Goal: Information Seeking & Learning: Check status

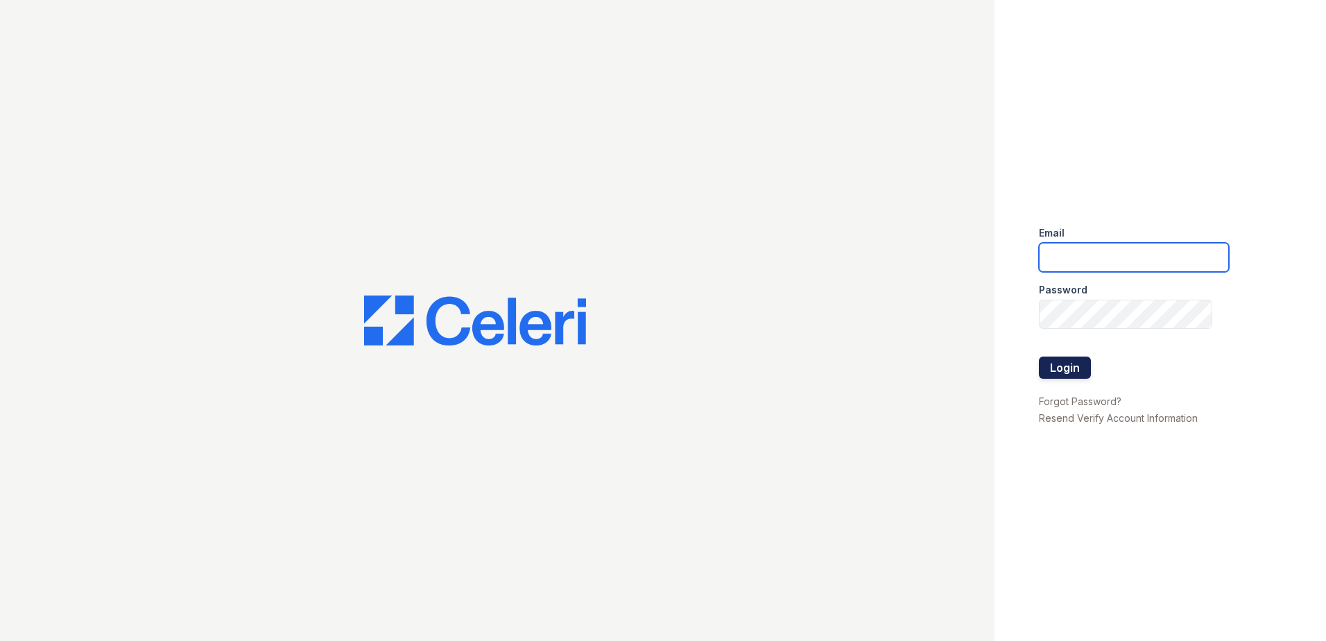
type input "arrivewestborough@trinity-pm.com"
click at [1068, 363] on button "Login" at bounding box center [1065, 368] width 52 height 22
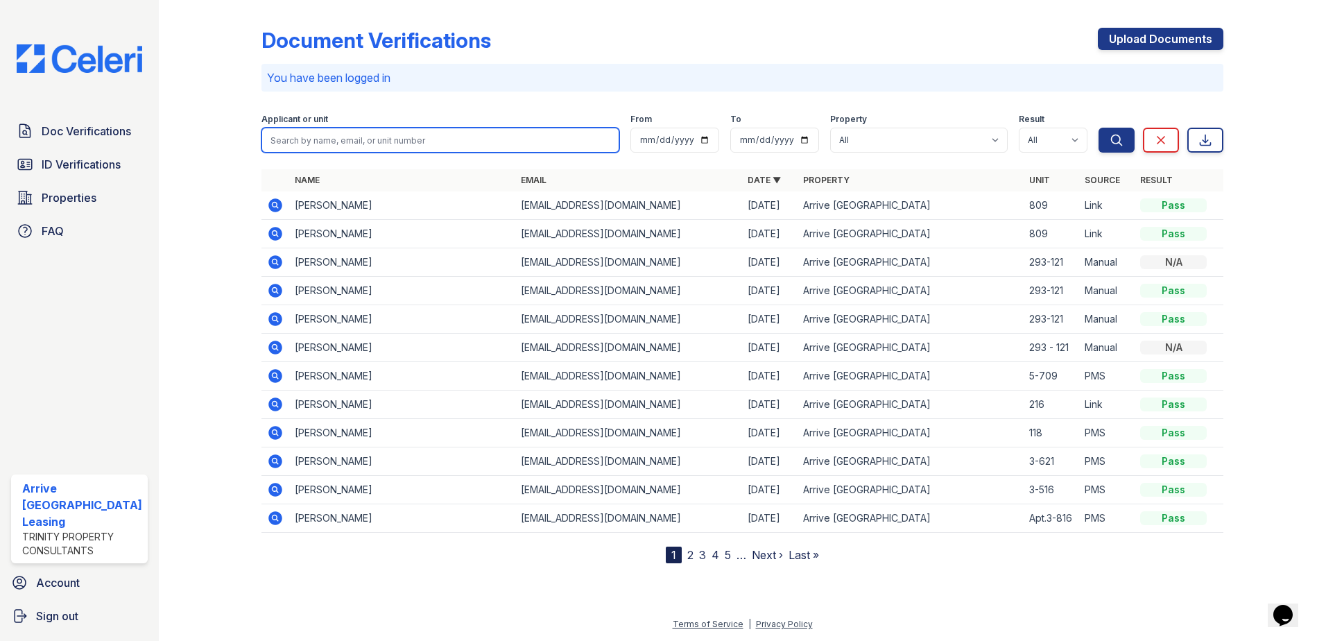
click at [428, 144] on input "search" at bounding box center [441, 140] width 359 height 25
type input "rochford"
click at [1099, 128] on button "Search" at bounding box center [1117, 140] width 36 height 25
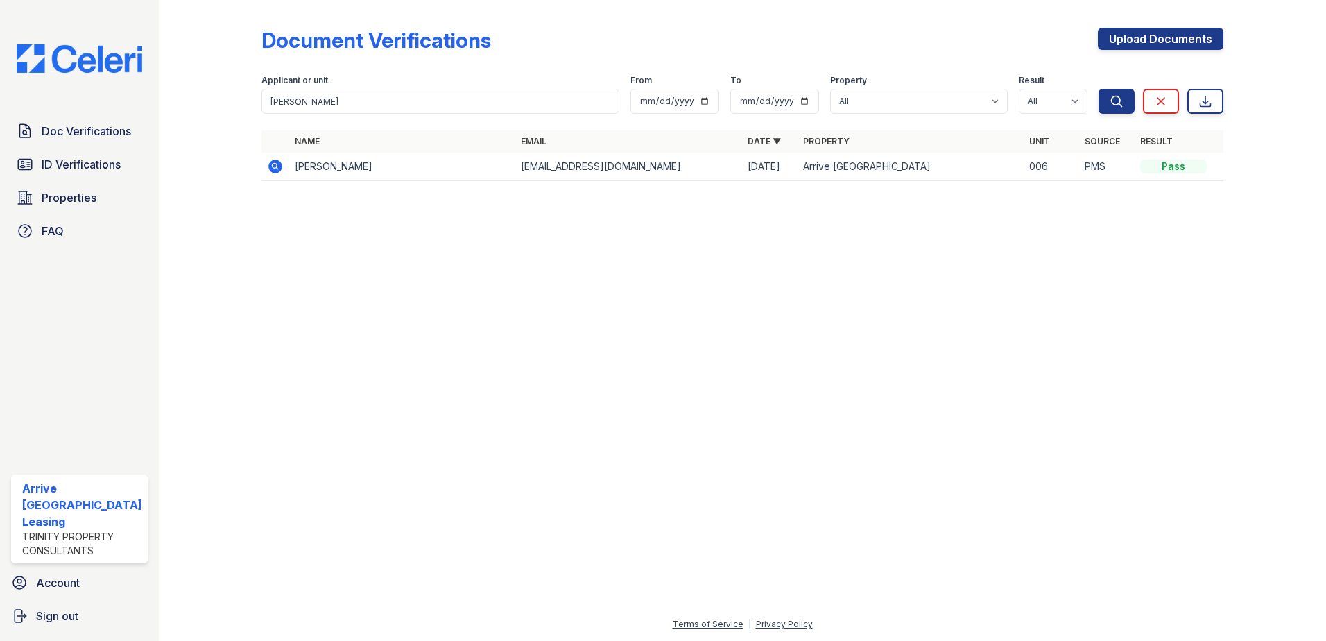
click at [422, 168] on td "Mackenzie Rochford" at bounding box center [402, 167] width 227 height 28
click at [369, 171] on td "Mackenzie Rochford" at bounding box center [402, 167] width 227 height 28
click at [268, 168] on icon at bounding box center [275, 167] width 14 height 14
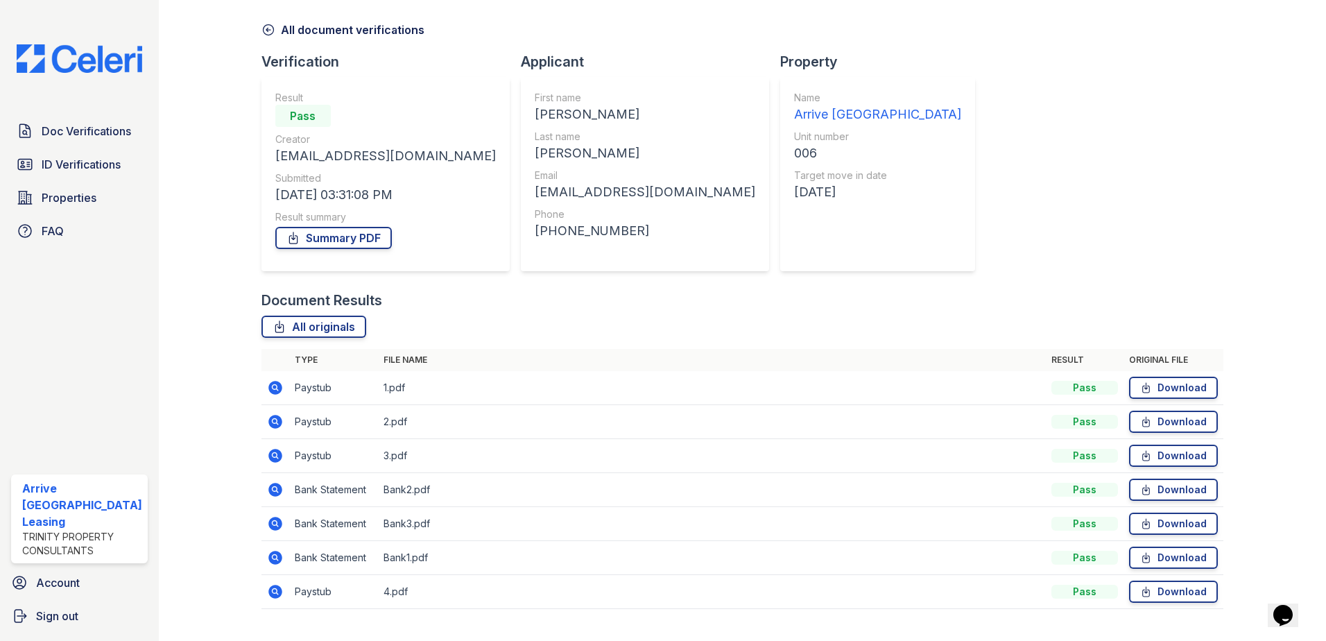
scroll to position [80, 0]
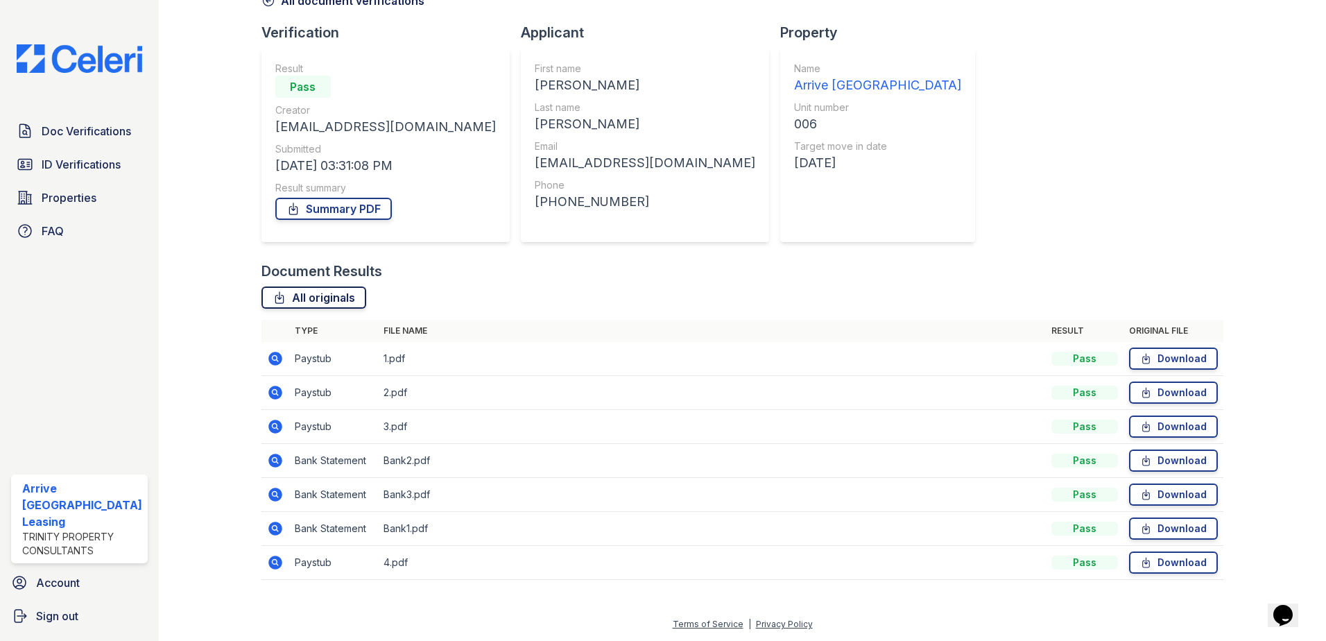
click at [324, 298] on link "All originals" at bounding box center [314, 297] width 105 height 22
click at [63, 167] on span "ID Verifications" at bounding box center [81, 164] width 79 height 17
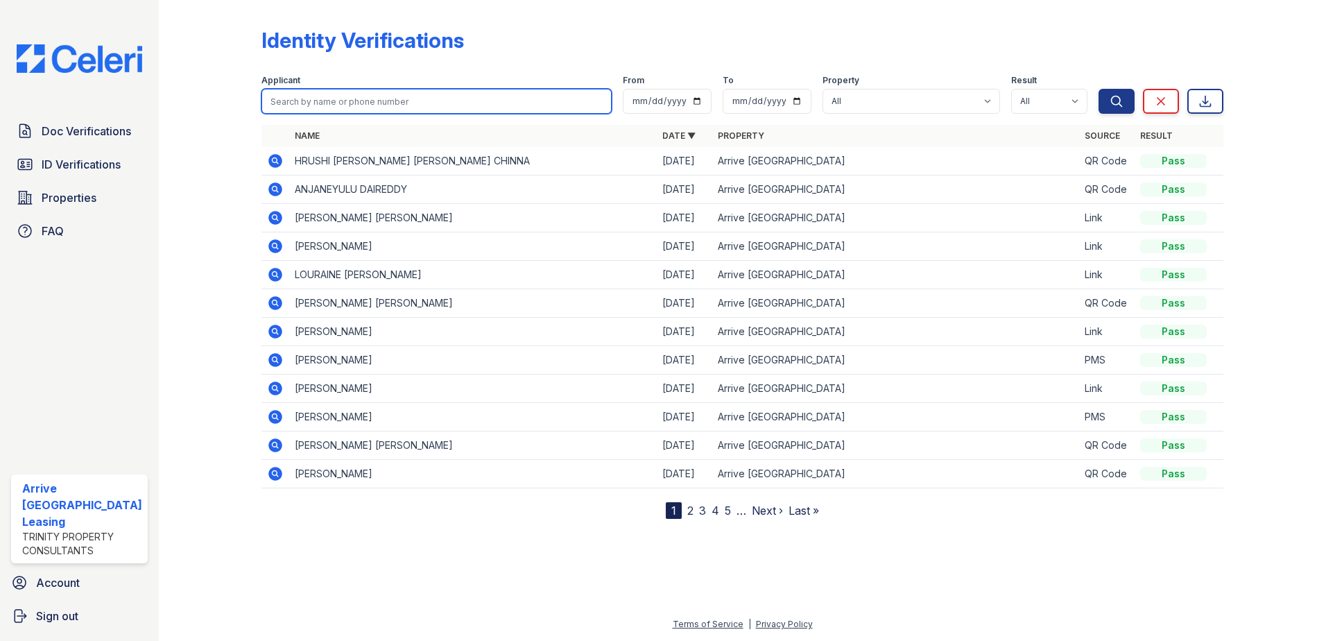
click at [418, 101] on input "search" at bounding box center [437, 101] width 351 height 25
type input "[PERSON_NAME]"
click at [1099, 89] on button "Search" at bounding box center [1117, 101] width 36 height 25
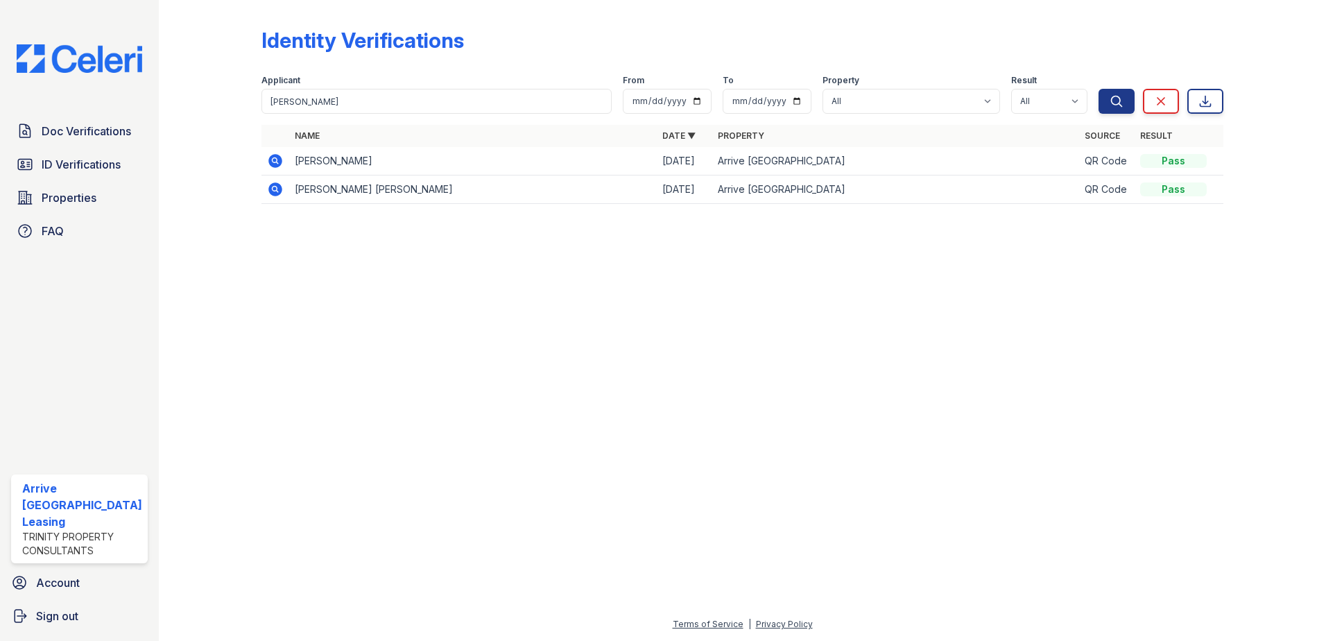
click at [275, 190] on icon at bounding box center [275, 189] width 17 height 17
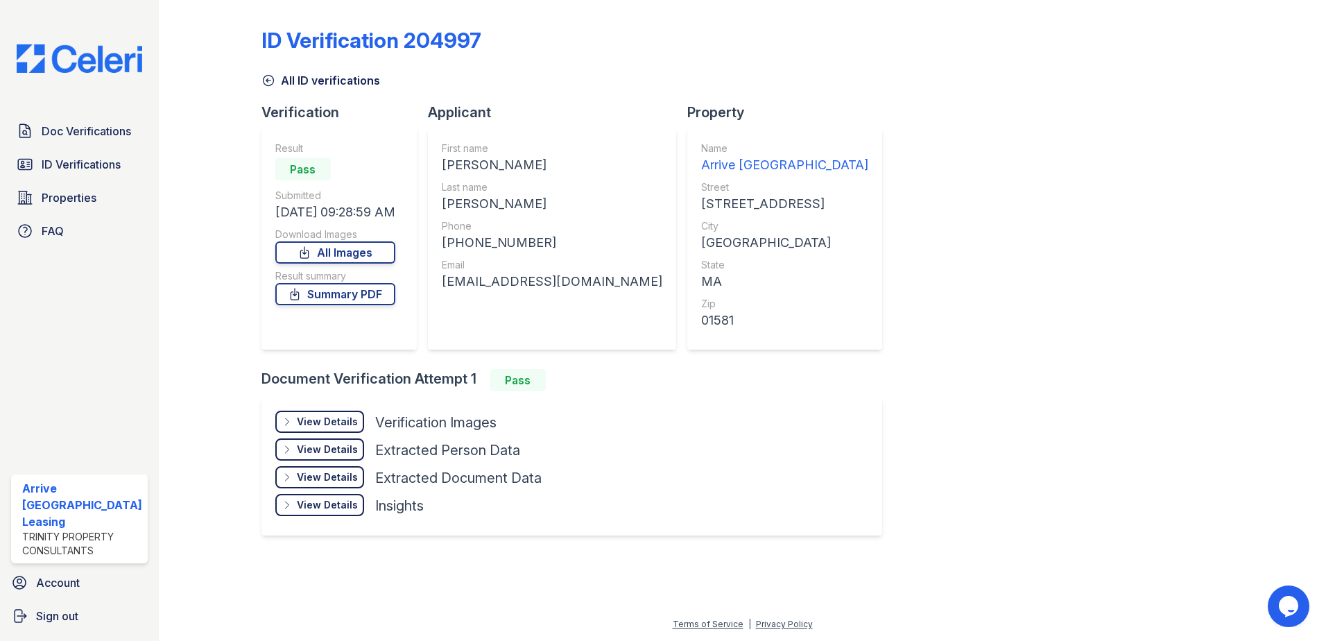
click at [332, 415] on div "View Details Details" at bounding box center [319, 422] width 89 height 22
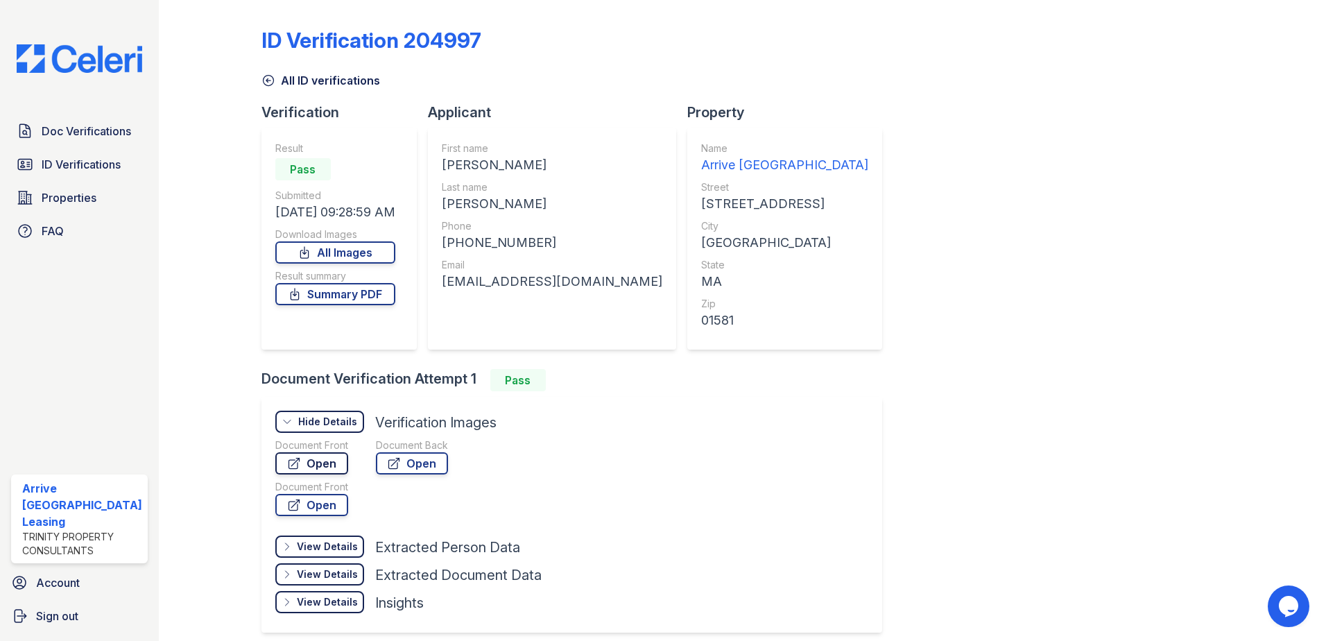
click at [332, 469] on link "Open" at bounding box center [311, 463] width 73 height 22
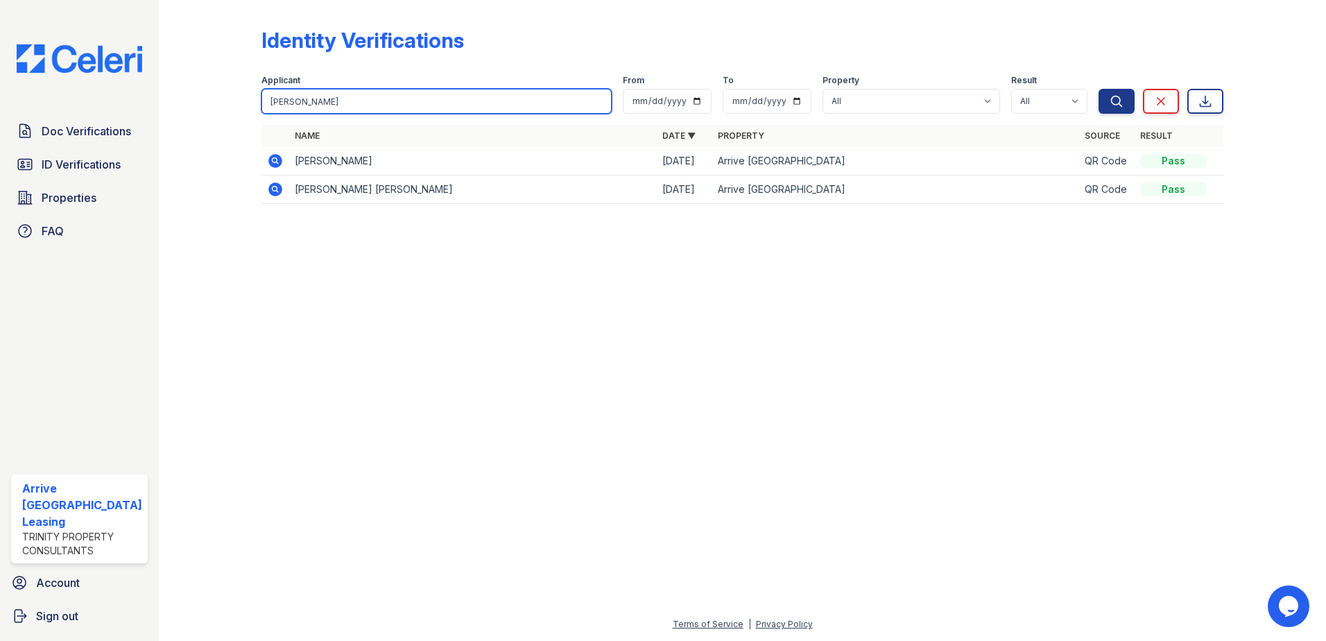
click at [458, 107] on input "rochford" at bounding box center [437, 101] width 351 height 25
type input "martinex"
click at [1099, 89] on button "Search" at bounding box center [1117, 101] width 36 height 25
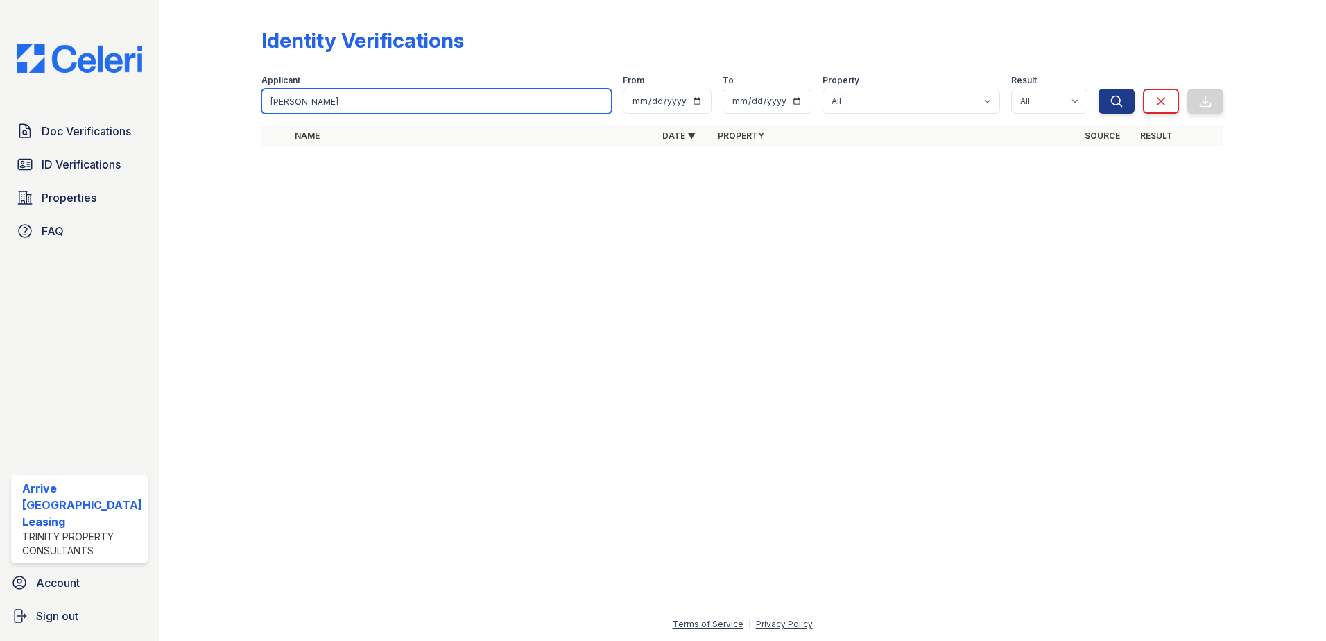
click at [458, 107] on input "martinex" at bounding box center [437, 101] width 351 height 25
type input "martinez"
click at [1099, 89] on button "Search" at bounding box center [1117, 101] width 36 height 25
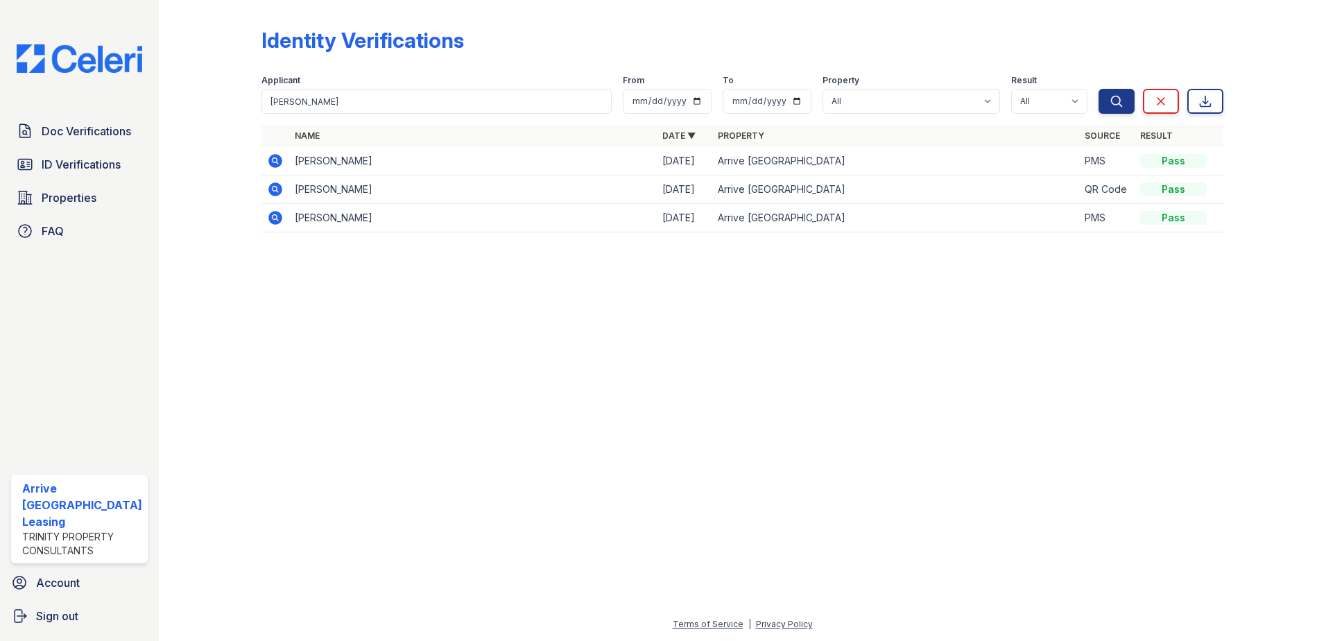
click at [271, 218] on icon at bounding box center [275, 217] width 17 height 17
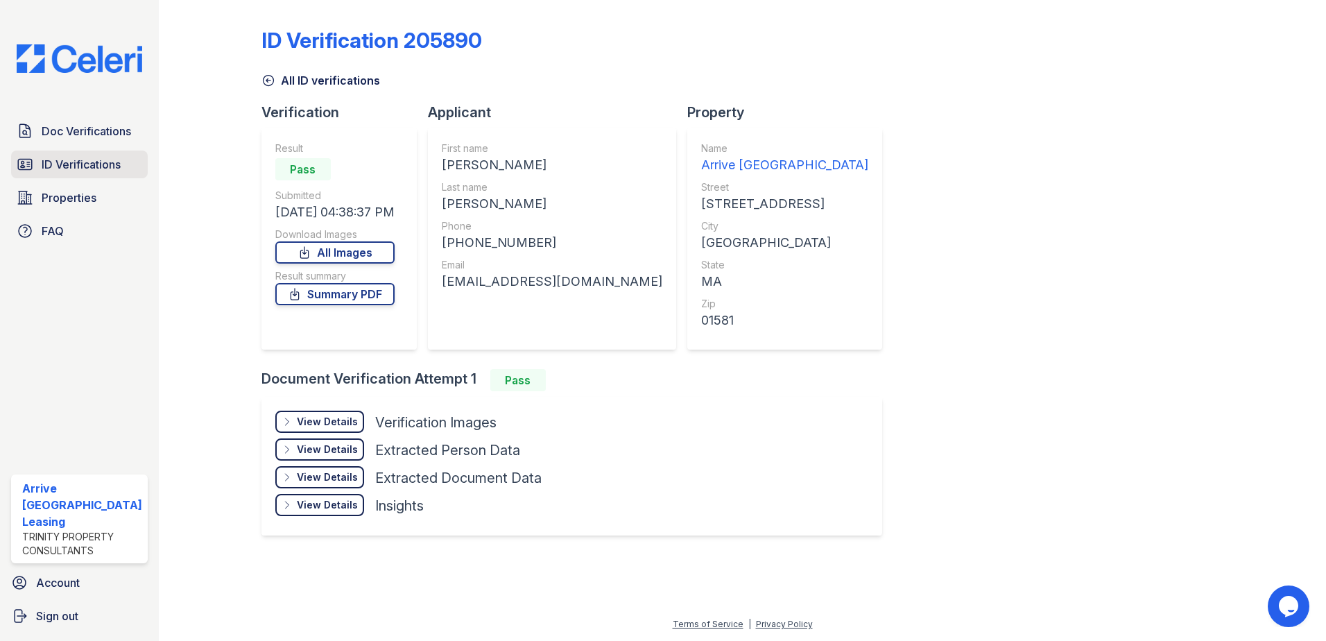
click at [114, 166] on span "ID Verifications" at bounding box center [81, 164] width 79 height 17
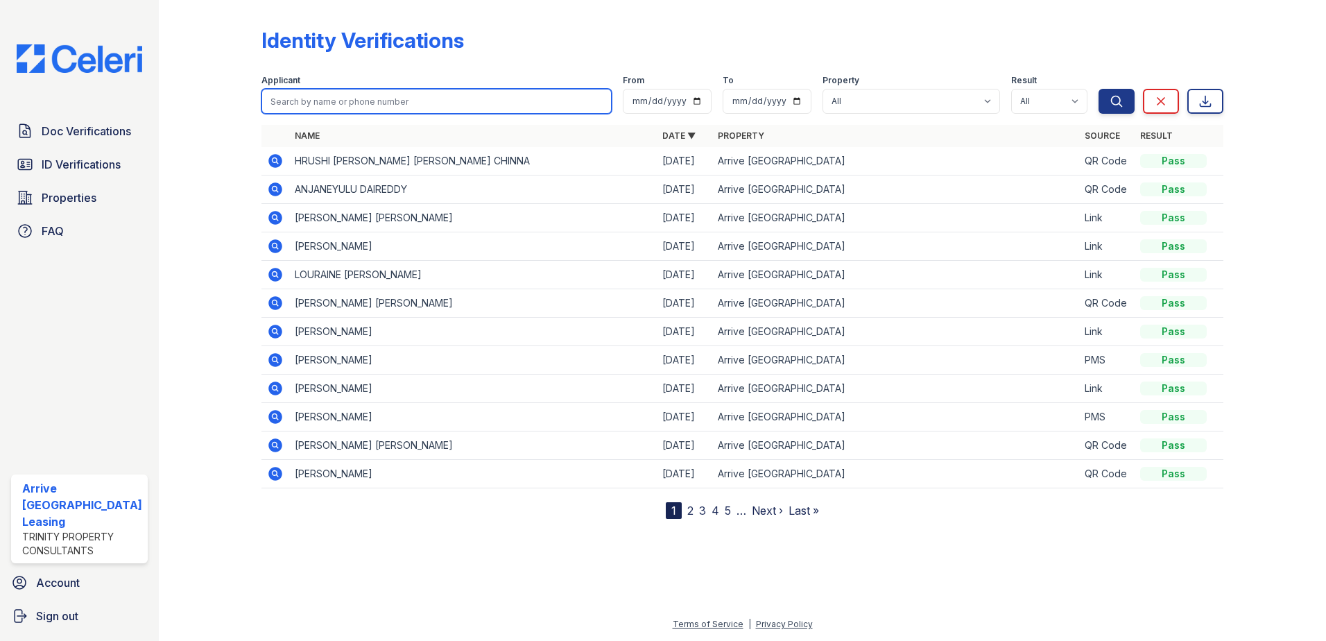
click at [302, 99] on input "search" at bounding box center [437, 101] width 351 height 25
type input "[PERSON_NAME]"
click at [1099, 89] on button "Search" at bounding box center [1117, 101] width 36 height 25
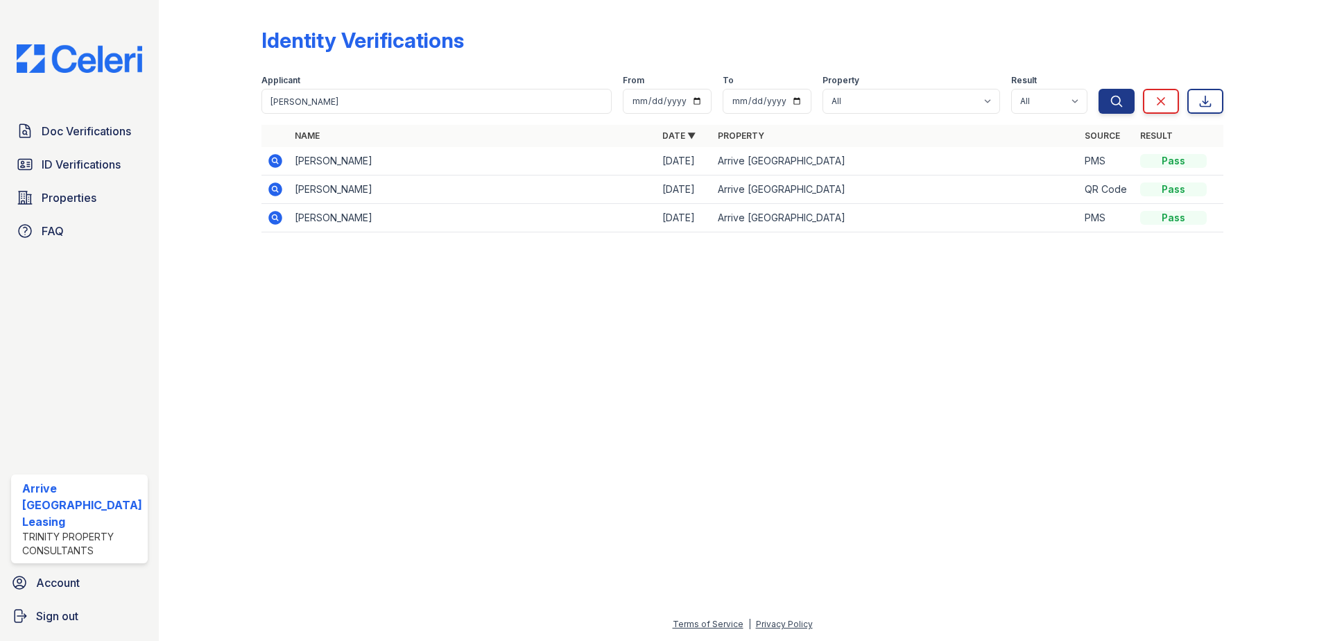
click at [269, 215] on icon at bounding box center [275, 218] width 14 height 14
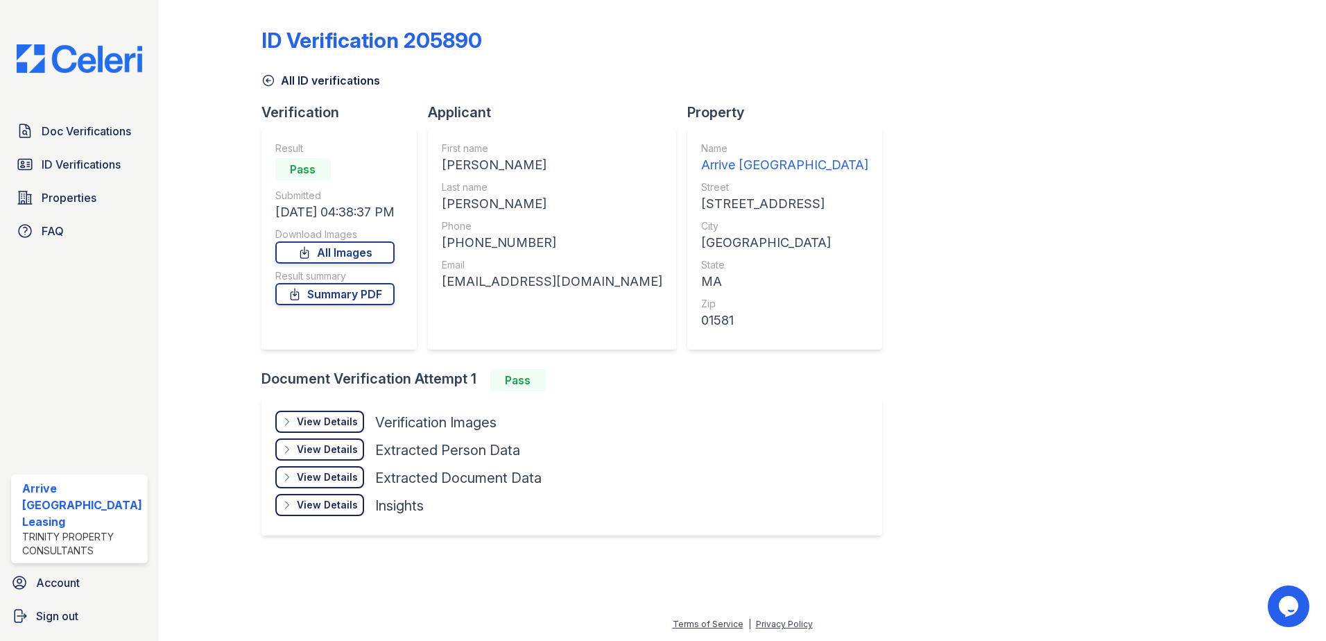
click at [327, 419] on div "View Details" at bounding box center [327, 422] width 61 height 14
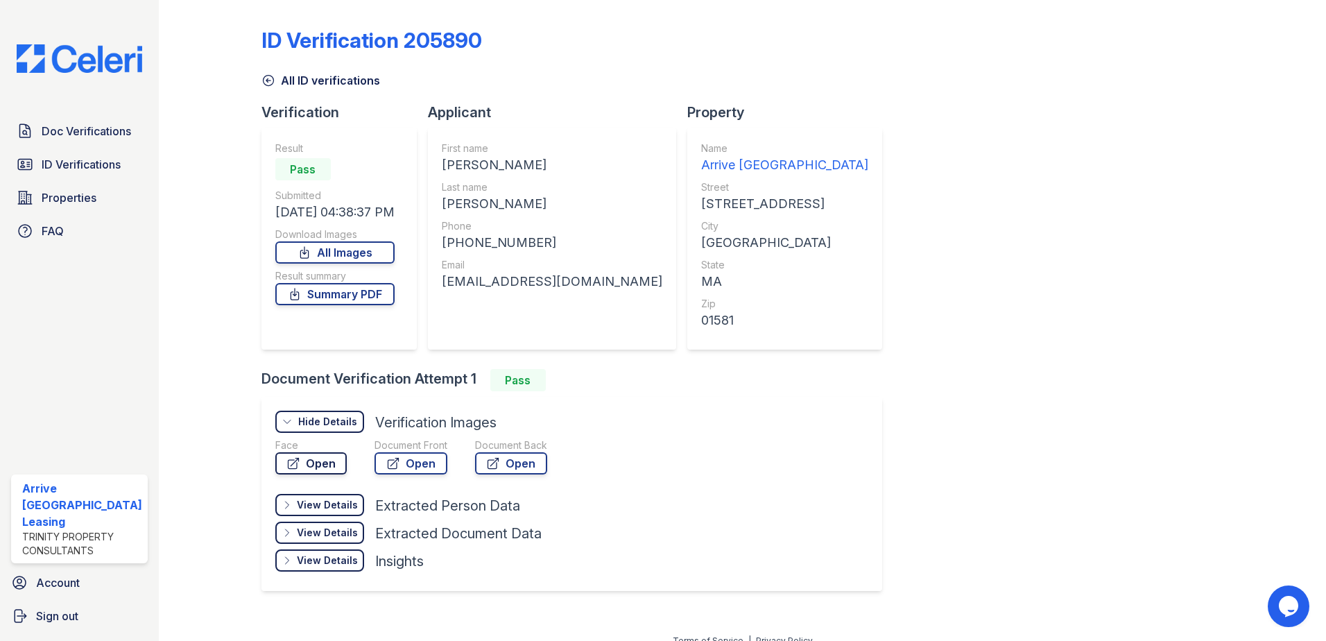
click at [306, 461] on link "Open" at bounding box center [310, 463] width 71 height 22
click at [397, 469] on icon at bounding box center [393, 463] width 14 height 14
click at [287, 498] on div "View Details Details" at bounding box center [319, 505] width 89 height 22
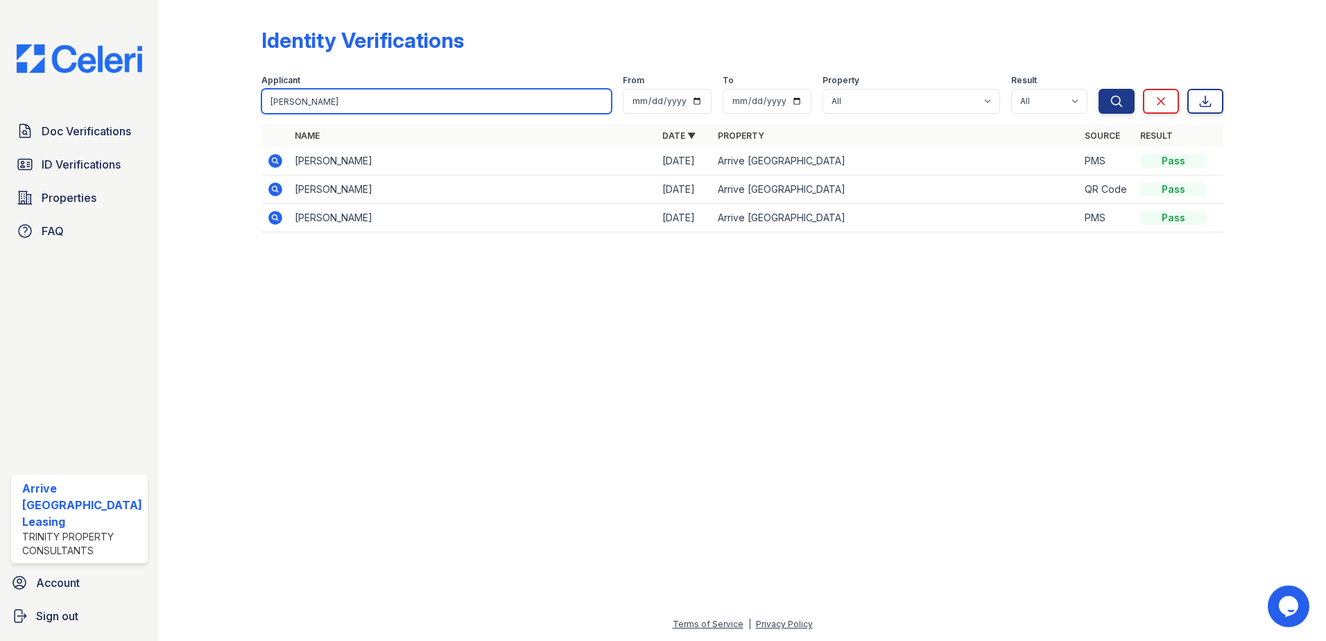
click at [330, 106] on input "[PERSON_NAME]" at bounding box center [437, 101] width 351 height 25
type input "m"
type input "[PERSON_NAME]"
click at [1099, 89] on button "Search" at bounding box center [1117, 101] width 36 height 25
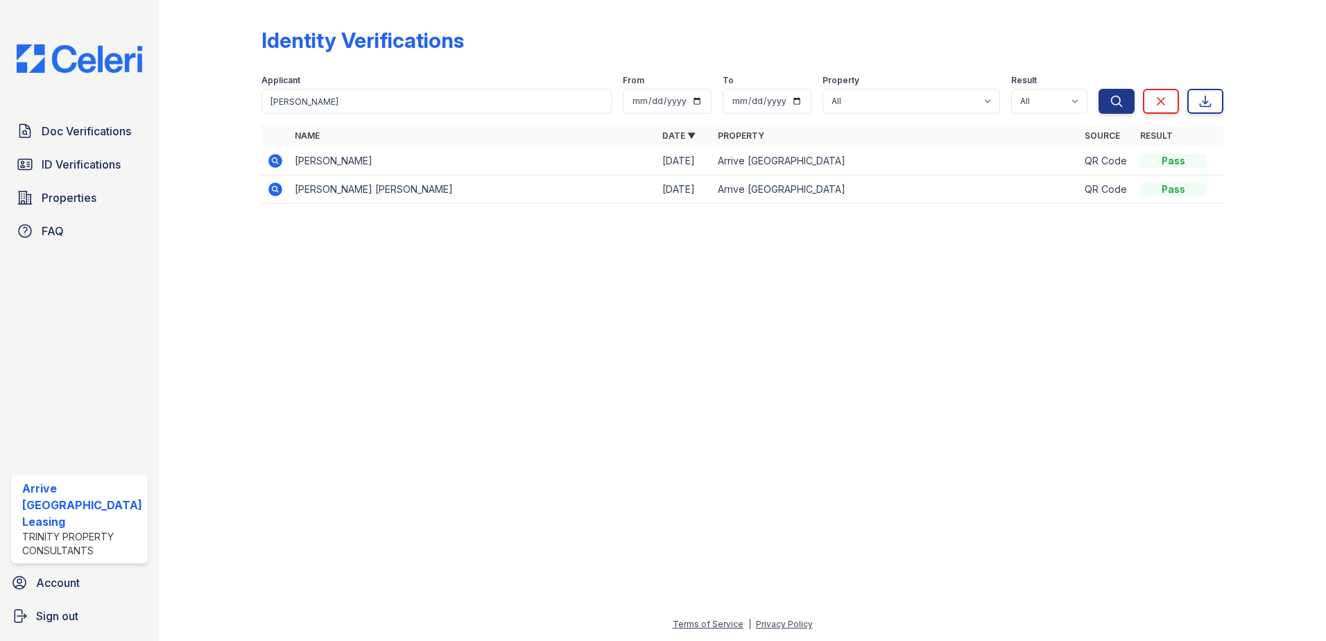
click at [269, 189] on icon at bounding box center [275, 189] width 14 height 14
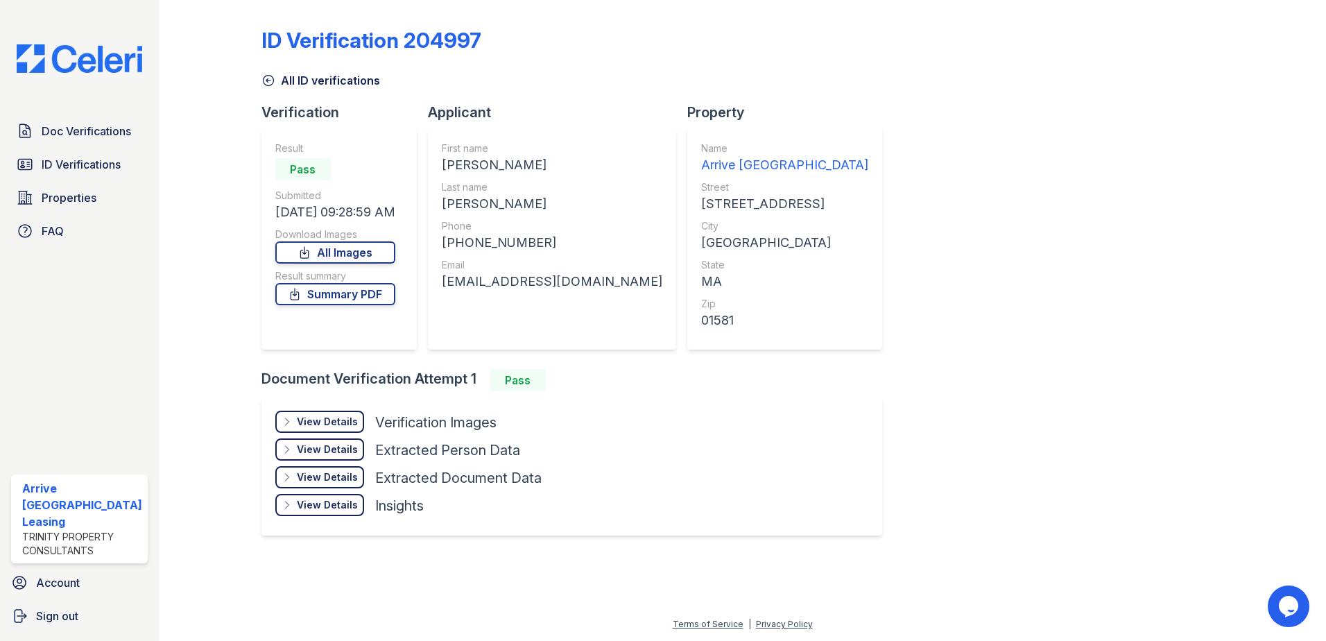
click at [351, 425] on div "View Details" at bounding box center [327, 422] width 61 height 14
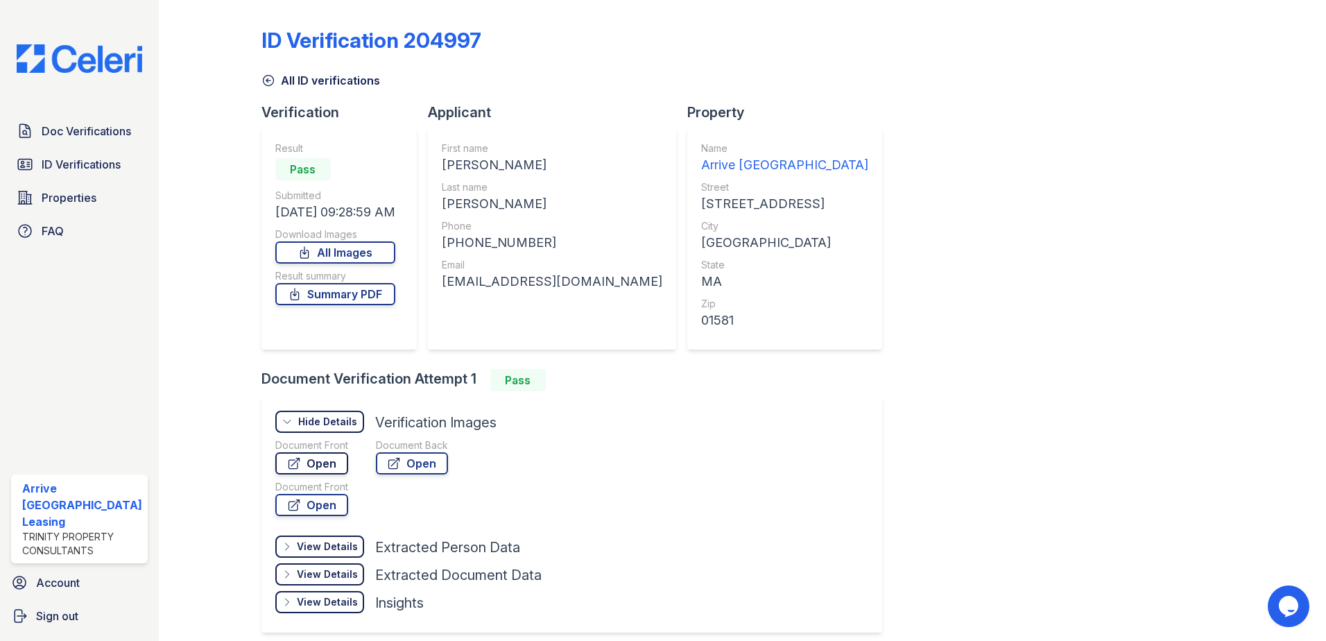
click at [318, 463] on link "Open" at bounding box center [311, 463] width 73 height 22
click at [328, 503] on link "Open" at bounding box center [311, 505] width 73 height 22
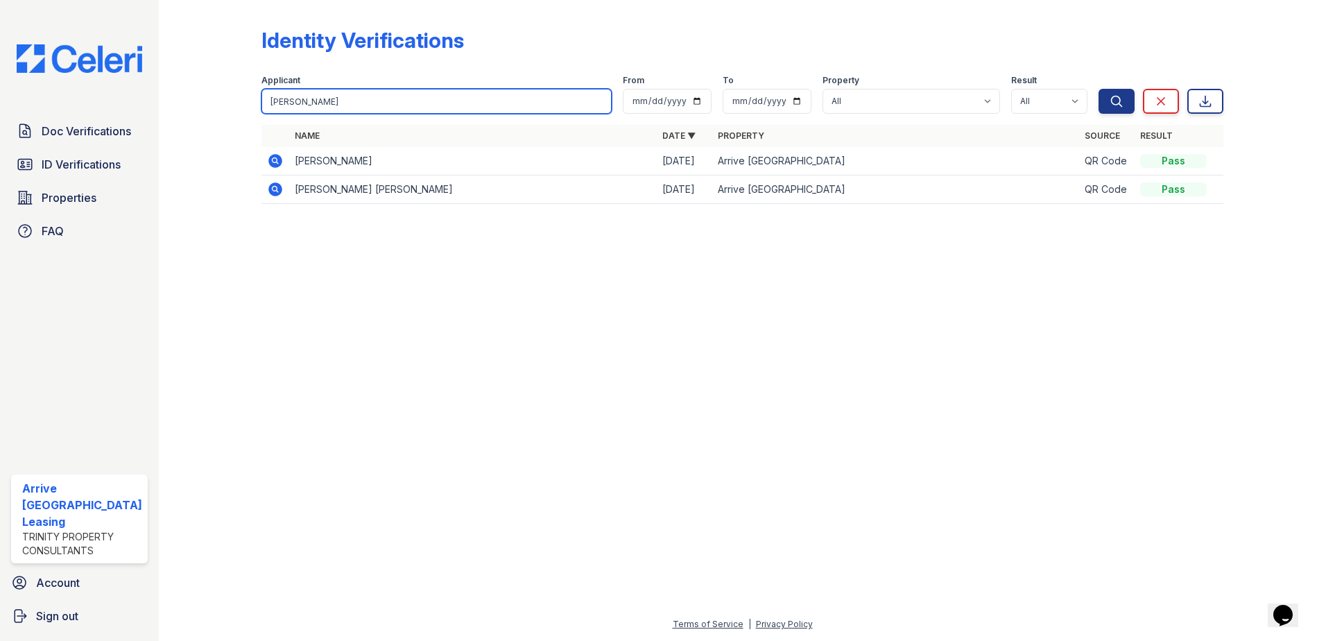
click at [325, 109] on input "[PERSON_NAME]" at bounding box center [437, 101] width 351 height 25
type input "[PERSON_NAME]"
click at [1099, 89] on button "Search" at bounding box center [1117, 101] width 36 height 25
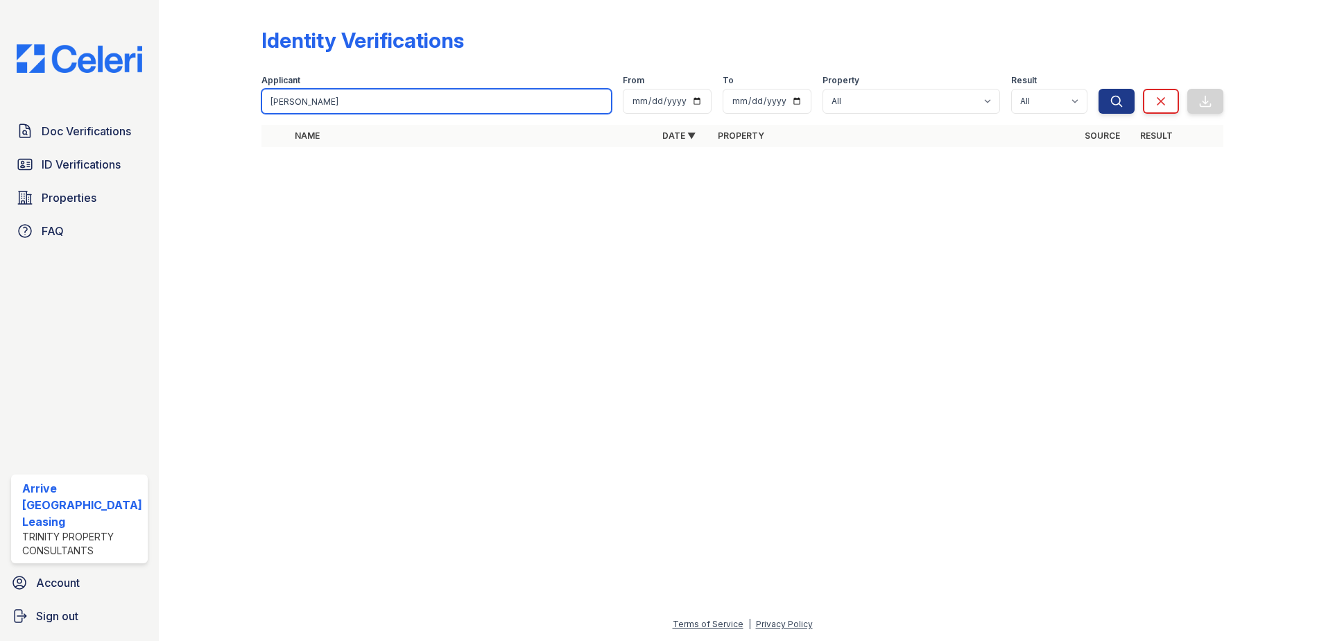
click at [325, 109] on input "[PERSON_NAME]" at bounding box center [437, 101] width 351 height 25
click at [325, 108] on input "[PERSON_NAME]" at bounding box center [437, 101] width 351 height 25
type input "a"
type input "[PERSON_NAME]"
click at [1099, 89] on button "Search" at bounding box center [1117, 101] width 36 height 25
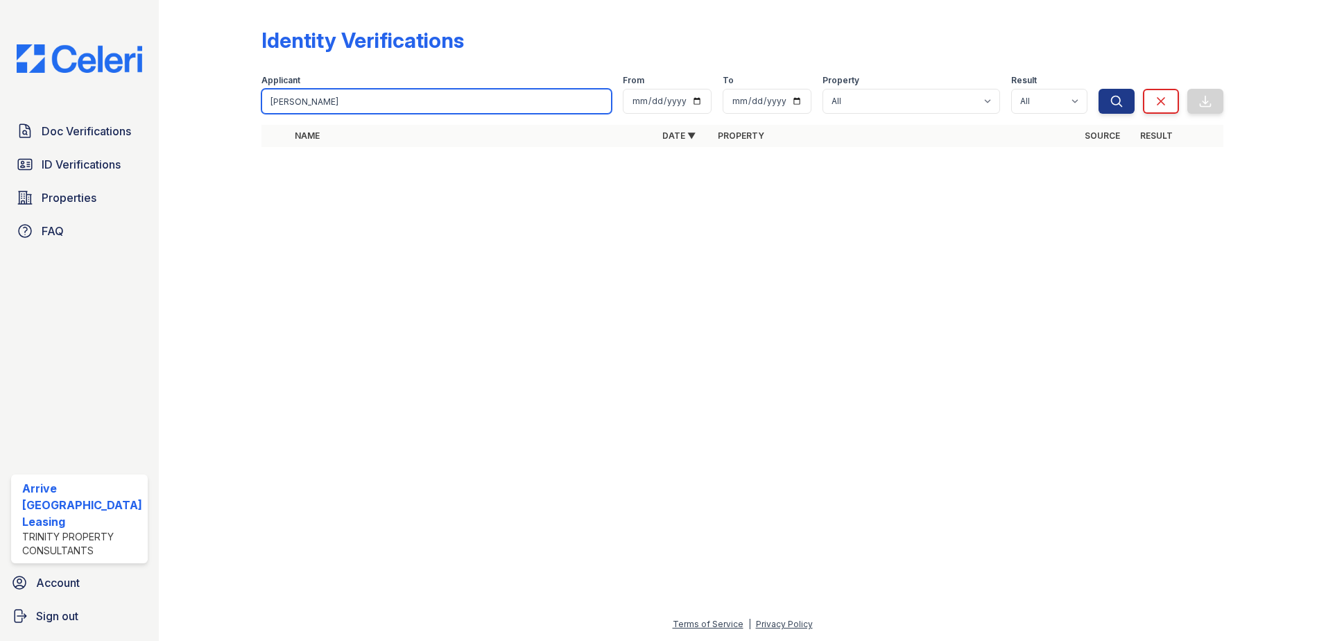
click at [334, 99] on input "[PERSON_NAME]" at bounding box center [437, 101] width 351 height 25
type input "[PERSON_NAME]"
click at [1099, 89] on button "Search" at bounding box center [1117, 101] width 36 height 25
drag, startPoint x: 386, startPoint y: 119, endPoint x: 388, endPoint y: 105, distance: 13.9
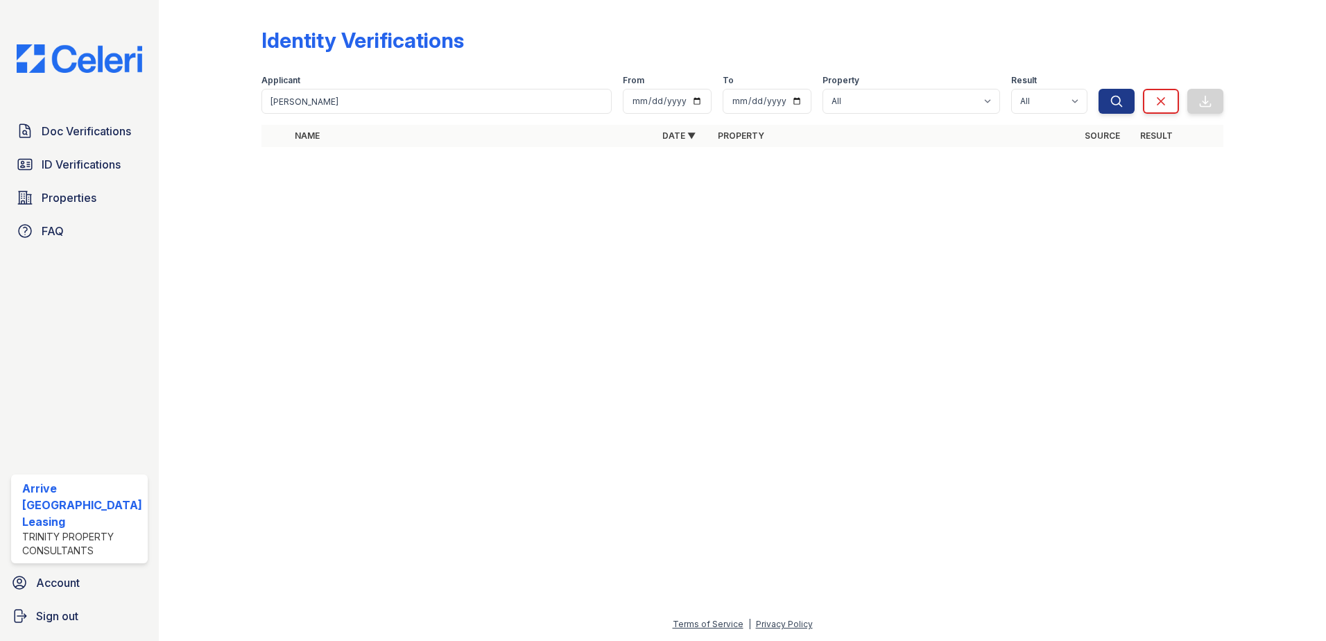
click at [387, 118] on form "Applicant [GEOGRAPHIC_DATA] From To Property All Arrive [GEOGRAPHIC_DATA] Resul…" at bounding box center [743, 91] width 963 height 55
click at [388, 100] on input "[PERSON_NAME]" at bounding box center [437, 101] width 351 height 25
type input "c"
type input "[PERSON_NAME]'"
click at [1099, 89] on button "Search" at bounding box center [1117, 101] width 36 height 25
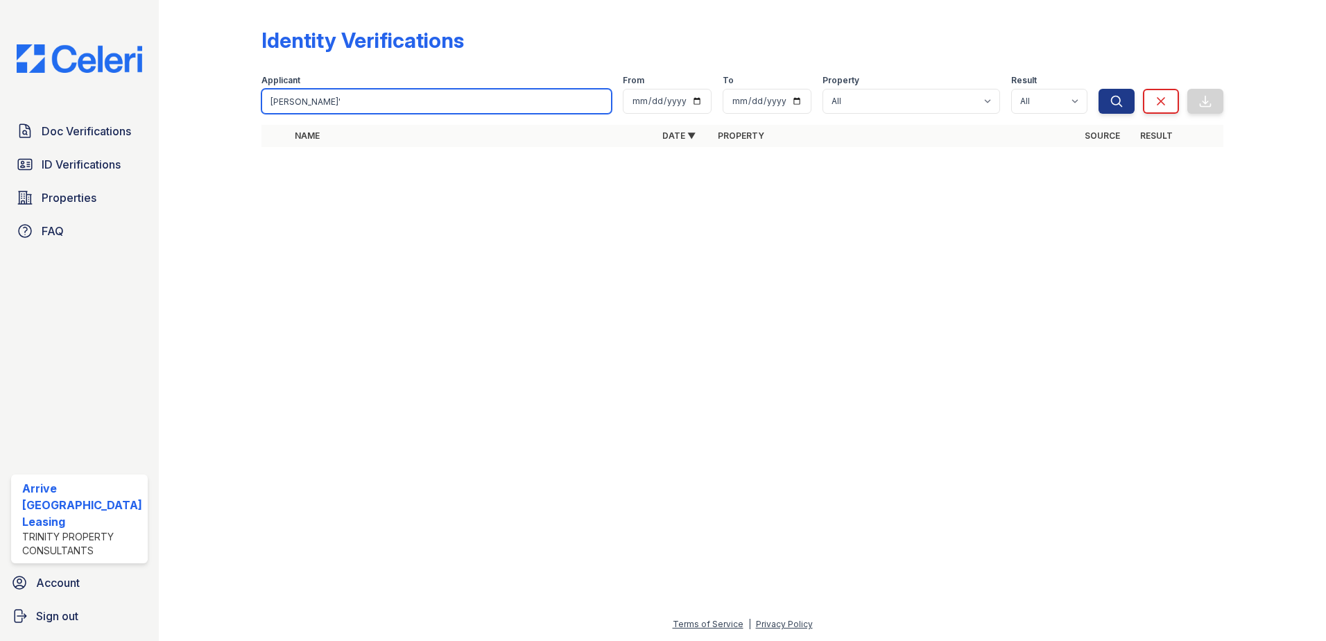
click at [390, 98] on input "[PERSON_NAME]'" at bounding box center [437, 101] width 351 height 25
type input "[PERSON_NAME]"
click at [1099, 89] on button "Search" at bounding box center [1117, 101] width 36 height 25
